Goal: Task Accomplishment & Management: Manage account settings

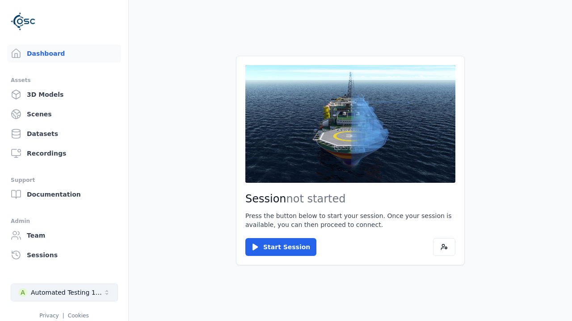
click at [64, 293] on div "Automated Testing 1 - Playwright" at bounding box center [67, 292] width 72 height 9
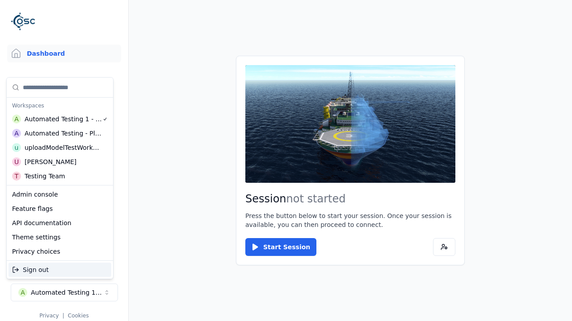
click at [61, 148] on div "uploadModelTestWorkspace" at bounding box center [63, 147] width 77 height 9
click at [286, 161] on html "Support Dashboard Assets 3D Models Scenes Datasets Recordings Support Documenta…" at bounding box center [286, 160] width 572 height 321
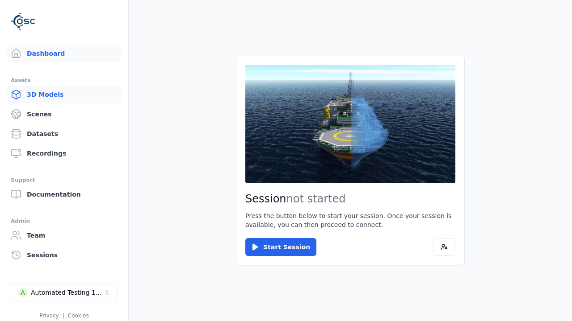
click at [64, 95] on link "3D Models" at bounding box center [64, 95] width 114 height 18
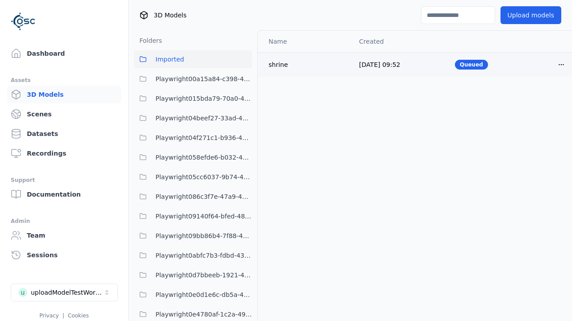
click at [561, 64] on html "Support Dashboard Assets 3D Models Scenes Datasets Recordings Support Documenta…" at bounding box center [286, 160] width 572 height 321
click at [541, 99] on div "Delete" at bounding box center [541, 99] width 53 height 14
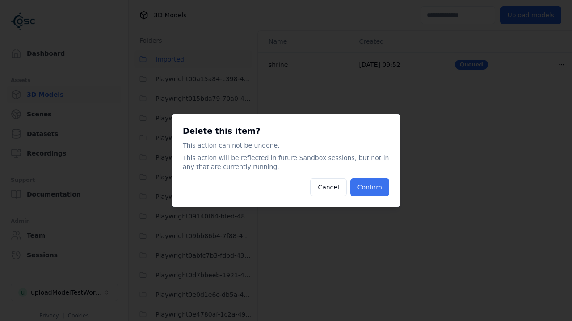
click at [369, 188] on button "Confirm" at bounding box center [369, 188] width 39 height 18
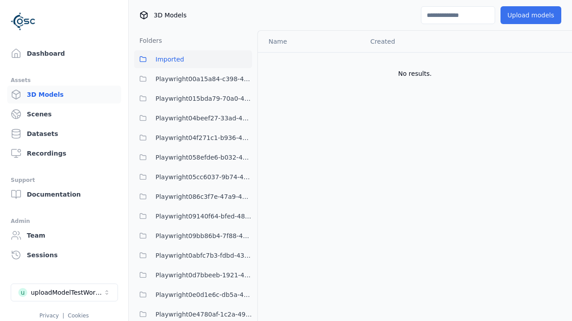
click at [530, 15] on button "Upload models" at bounding box center [530, 15] width 61 height 18
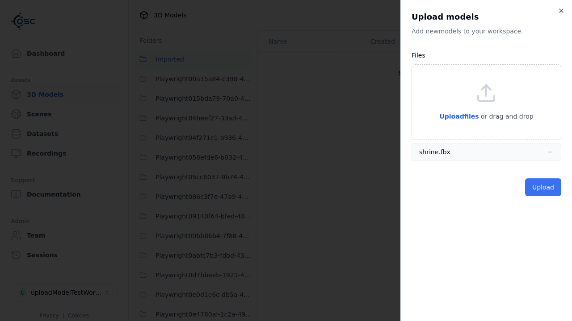
click at [543, 188] on button "Upload" at bounding box center [543, 188] width 36 height 18
